Goal: Task Accomplishment & Management: Manage account settings

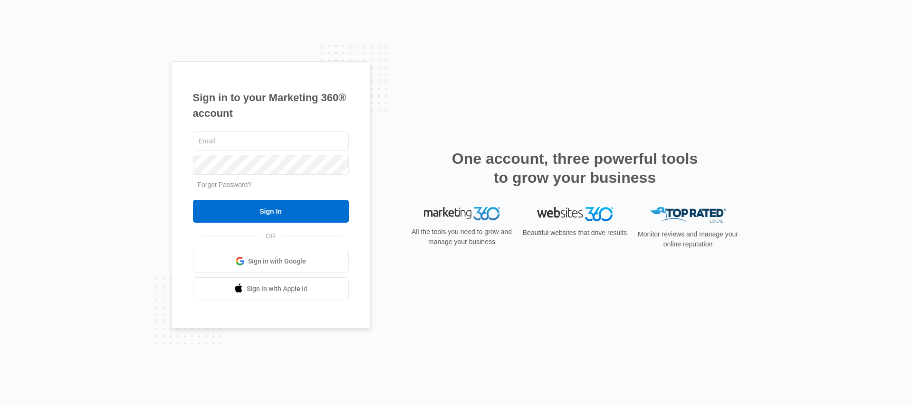
type input "[PERSON_NAME][EMAIL_ADDRESS][PERSON_NAME][DOMAIN_NAME]"
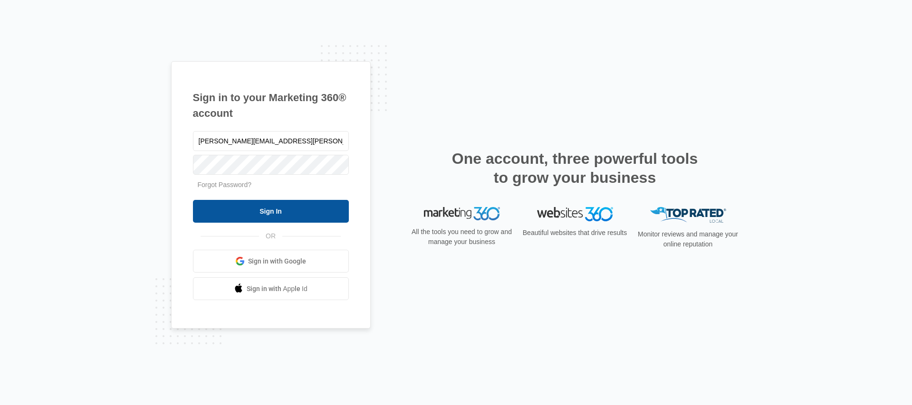
click at [272, 214] on input "Sign In" at bounding box center [271, 211] width 156 height 23
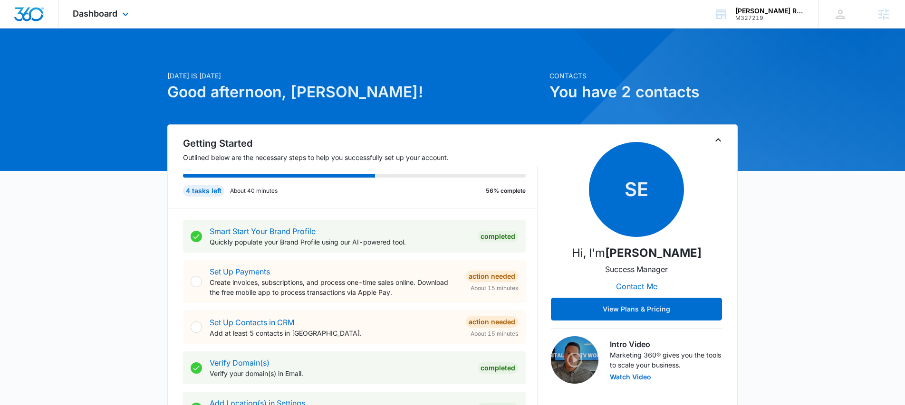
click at [118, 18] on div "Dashboard Apps Reputation Websites Forms CRM Email Social Content Ads Intellige…" at bounding box center [101, 14] width 87 height 28
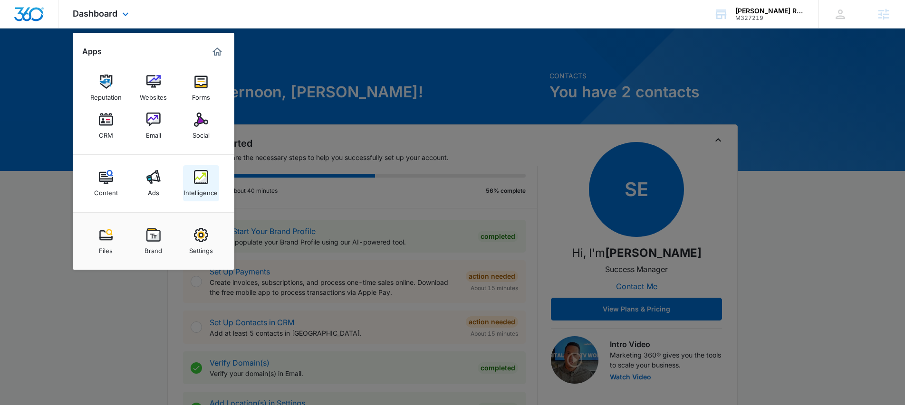
click at [199, 178] on img at bounding box center [201, 177] width 14 height 14
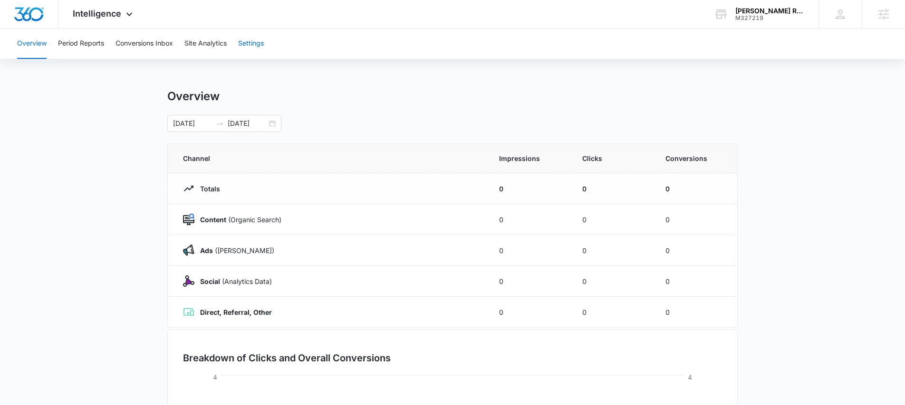
click at [253, 48] on button "Settings" at bounding box center [251, 44] width 26 height 30
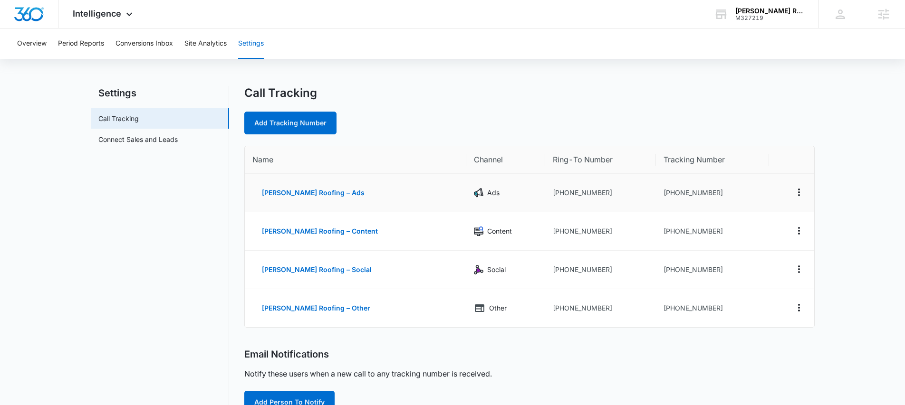
scroll to position [4, 0]
click at [801, 193] on icon "Actions" at bounding box center [798, 191] width 11 height 11
click at [752, 185] on div "Edit" at bounding box center [754, 185] width 20 height 7
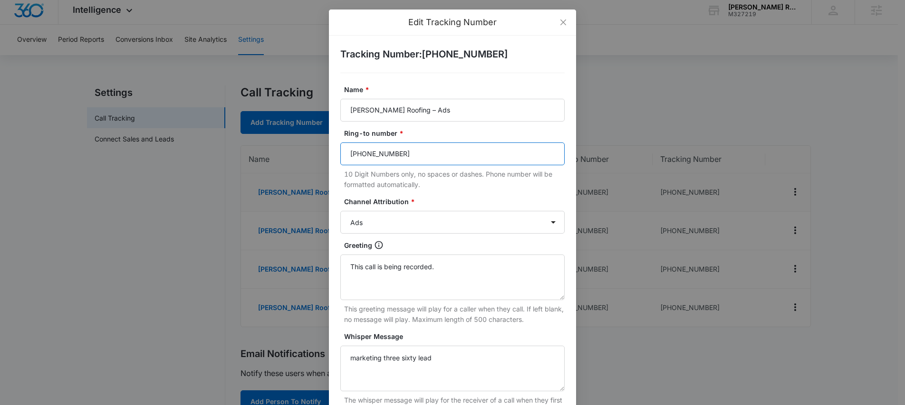
click at [405, 154] on input "(254) 465-5128" at bounding box center [452, 154] width 224 height 23
type input "("
paste input "2544665128"
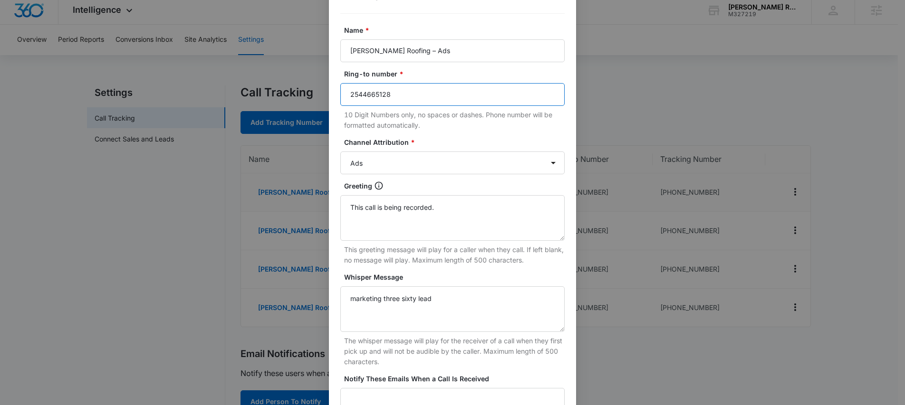
scroll to position [168, 0]
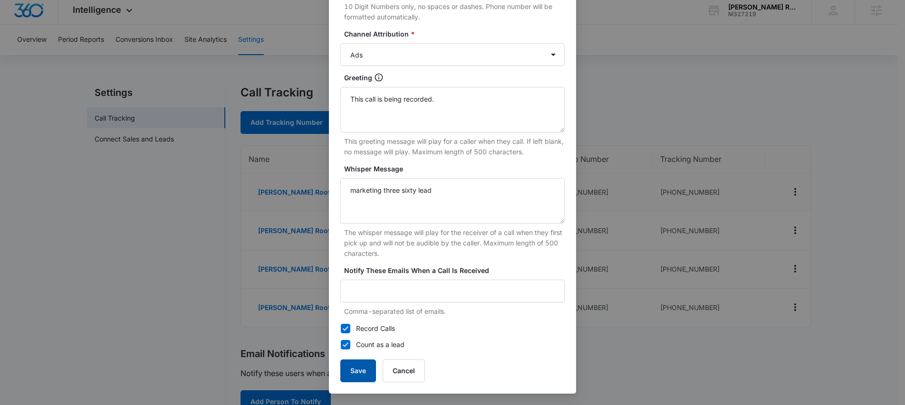
type input "2544665128"
click at [357, 367] on button "Save" at bounding box center [358, 371] width 36 height 23
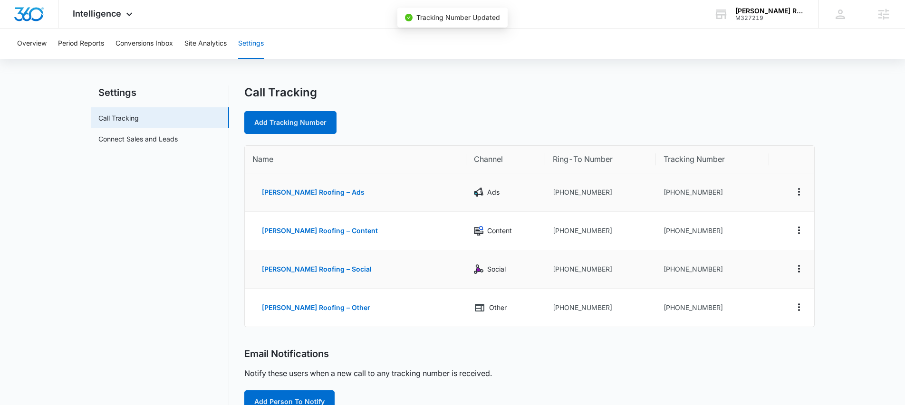
scroll to position [6, 0]
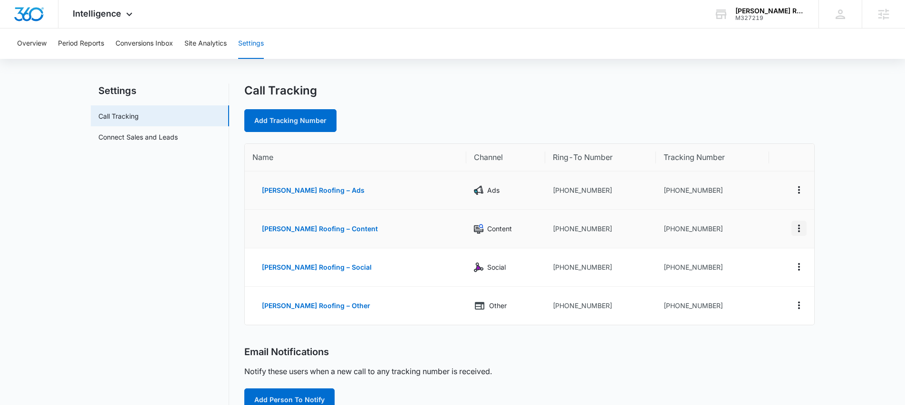
click at [796, 228] on icon "Actions" at bounding box center [798, 228] width 11 height 11
click at [749, 222] on div "Edit" at bounding box center [754, 221] width 20 height 7
select select "CONTENT"
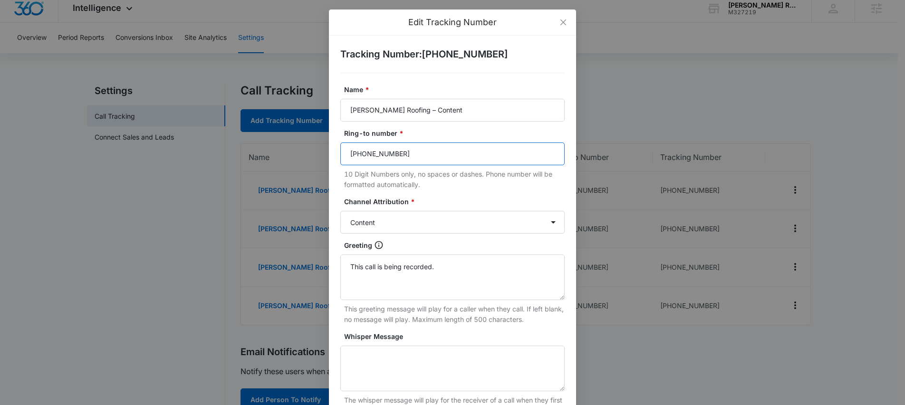
click at [389, 153] on input "(254) 465-5128" at bounding box center [452, 154] width 224 height 23
paste input "254466"
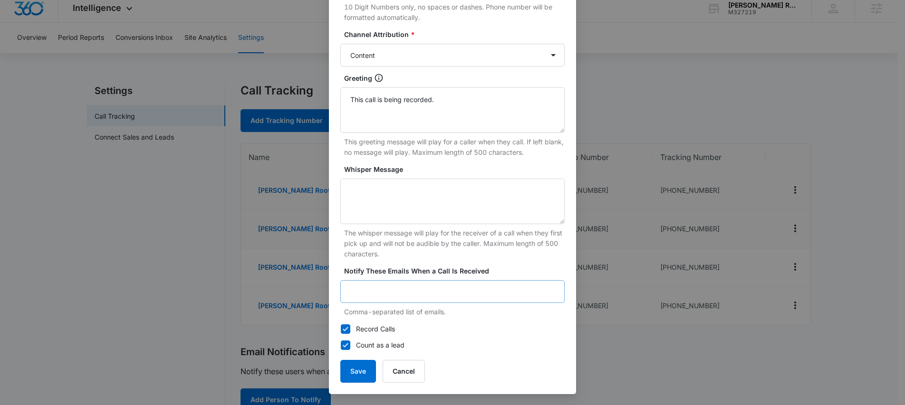
scroll to position [168, 0]
type input "2544665128"
click at [353, 369] on button "Save" at bounding box center [358, 371] width 36 height 23
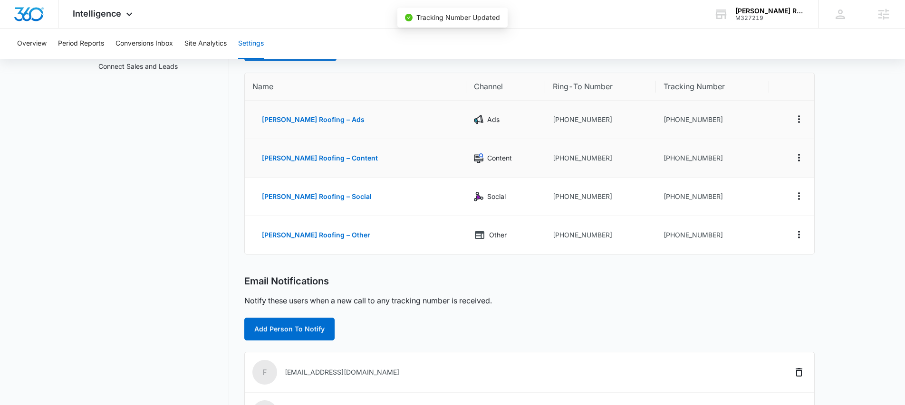
scroll to position [79, 0]
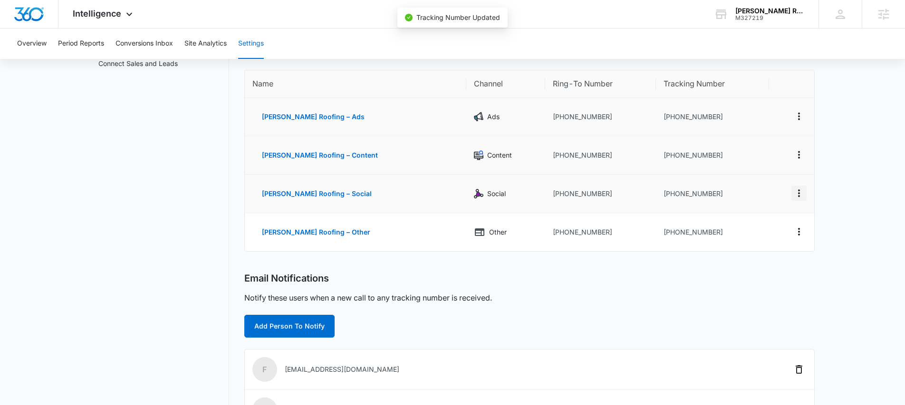
click at [800, 196] on icon "Actions" at bounding box center [799, 194] width 2 height 8
click at [748, 187] on div "Edit" at bounding box center [754, 186] width 20 height 7
select select "SOCIAL"
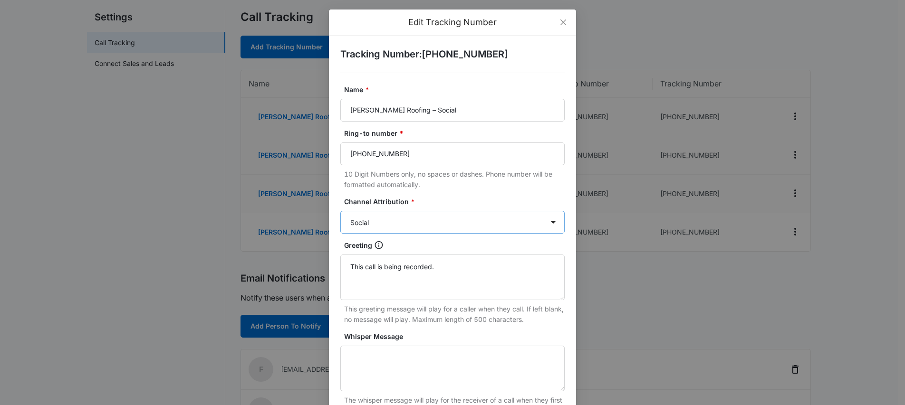
scroll to position [2, 0]
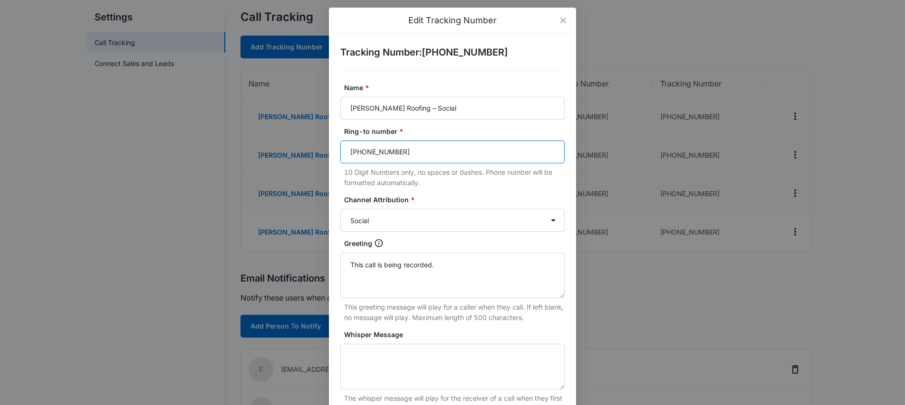
click at [372, 150] on input "(254) 465-5128" at bounding box center [452, 152] width 224 height 23
paste input "254466"
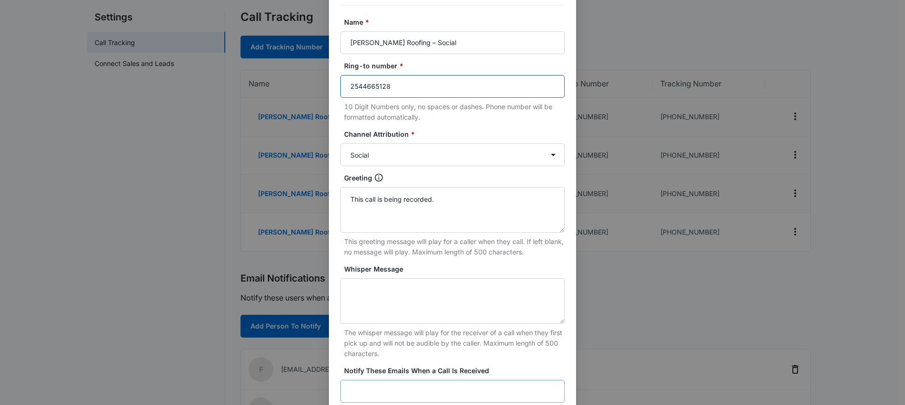
scroll to position [168, 0]
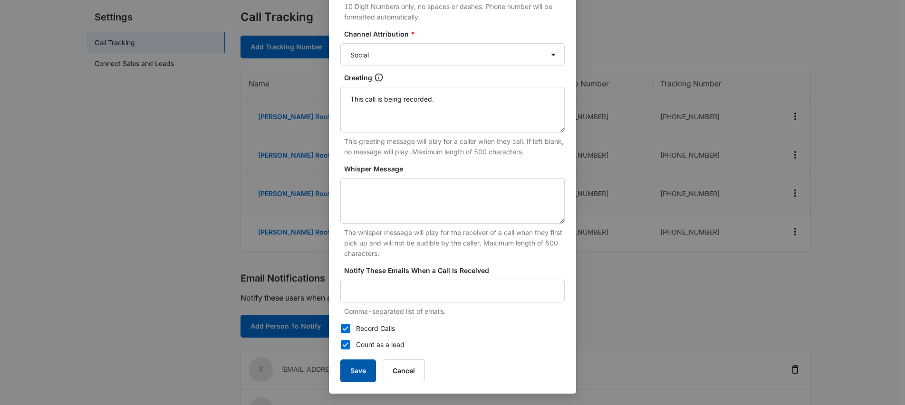
type input "2544665128"
click at [349, 374] on button "Save" at bounding box center [358, 371] width 36 height 23
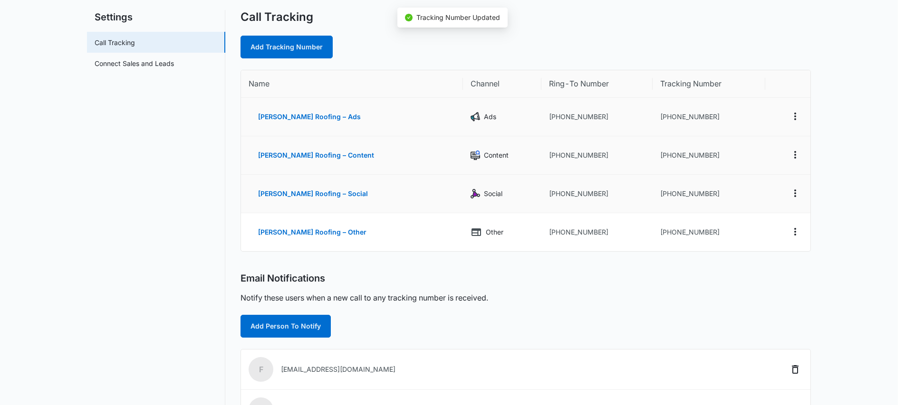
scroll to position [158, 0]
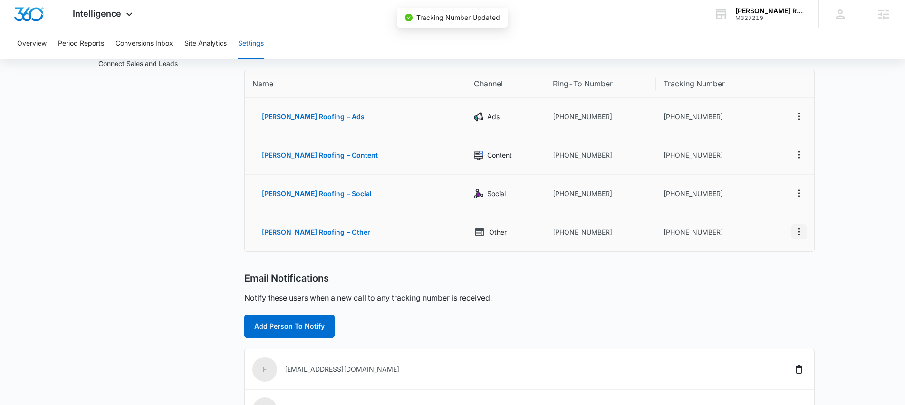
click at [797, 235] on icon "Actions" at bounding box center [798, 231] width 11 height 11
click at [752, 219] on div "Edit" at bounding box center [754, 222] width 20 height 7
select select "OTHER"
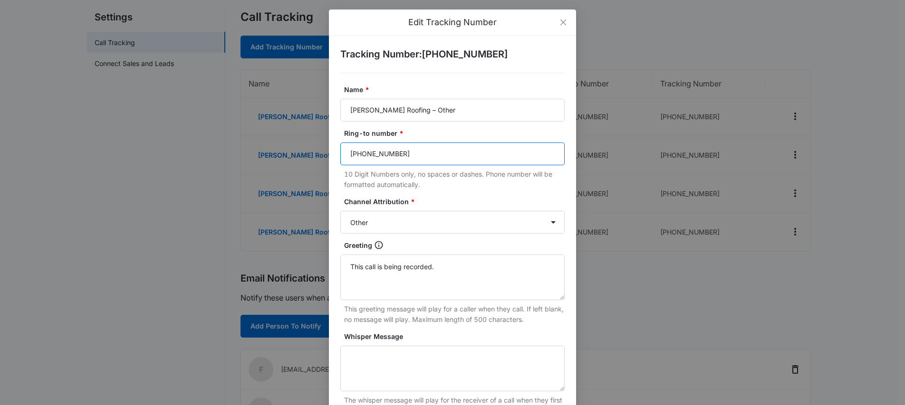
click at [382, 155] on input "(254) 465-5128" at bounding box center [452, 154] width 224 height 23
paste input "254466"
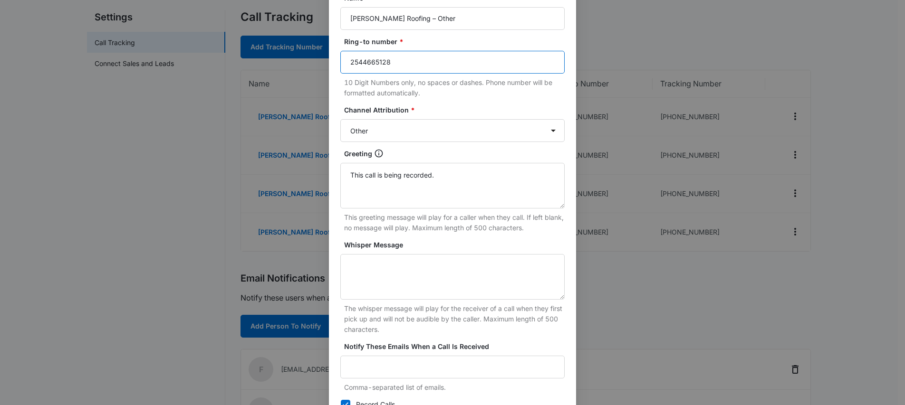
scroll to position [168, 0]
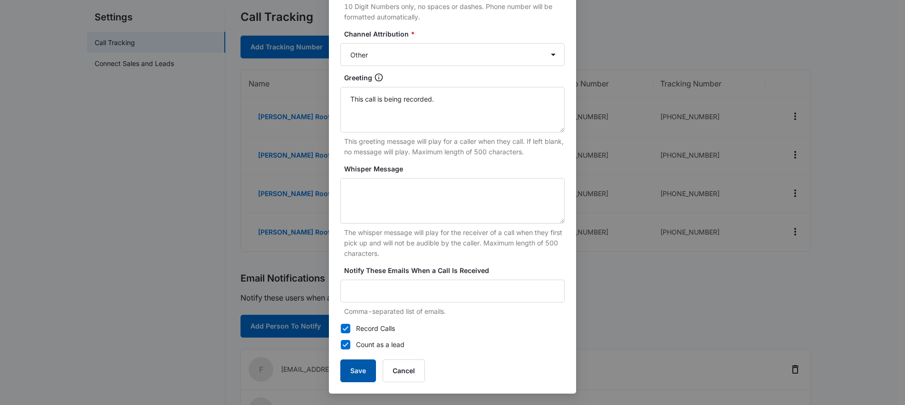
type input "2544665128"
click at [352, 365] on button "Save" at bounding box center [358, 371] width 36 height 23
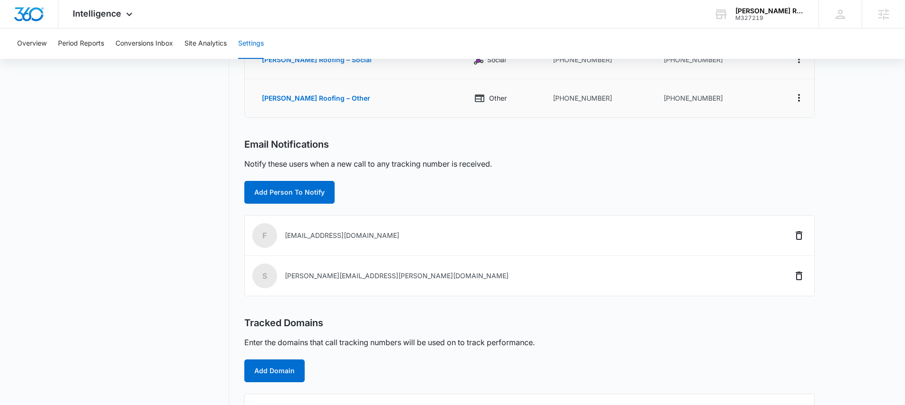
scroll to position [206, 0]
